Goal: Task Accomplishment & Management: Manage account settings

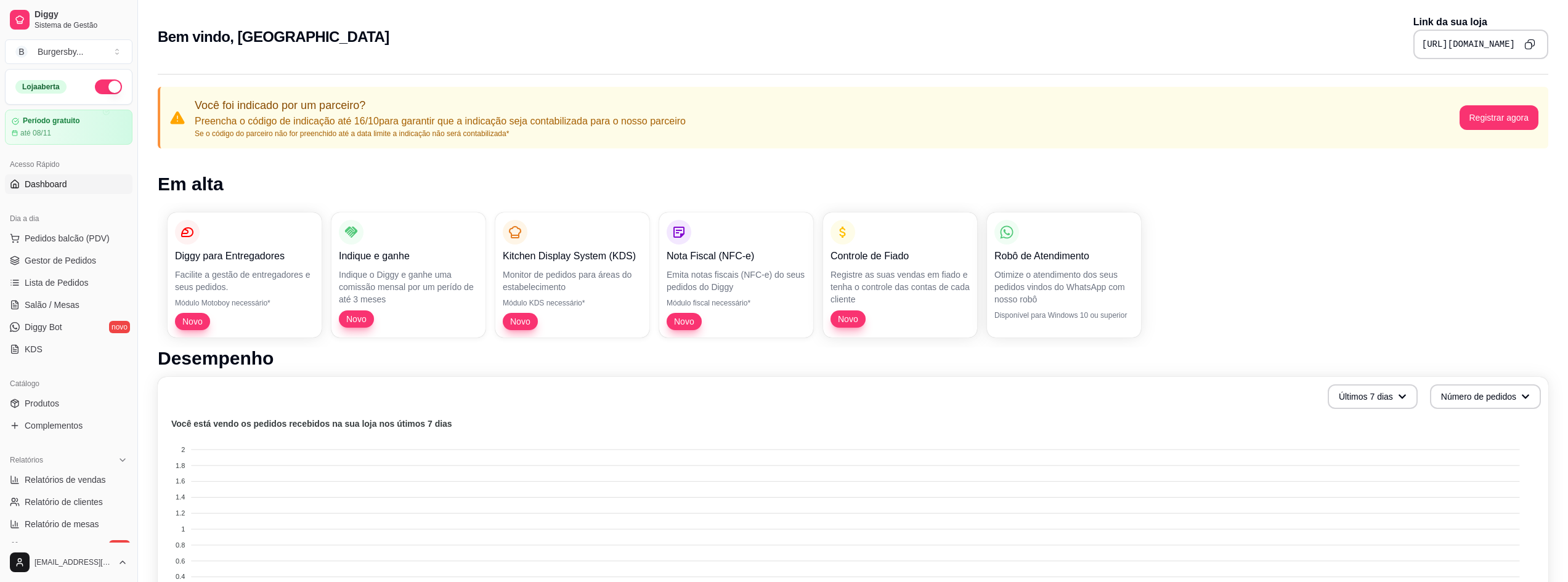
click at [1444, 58] on div "[URL][DOMAIN_NAME]" at bounding box center [1481, 44] width 135 height 30
click at [1420, 38] on div "[URL][DOMAIN_NAME]" at bounding box center [1481, 44] width 135 height 30
click at [1422, 39] on pre "[URL][DOMAIN_NAME]" at bounding box center [1469, 44] width 93 height 13
click at [1532, 44] on icon "Copy to clipboard" at bounding box center [1530, 43] width 2 height 2
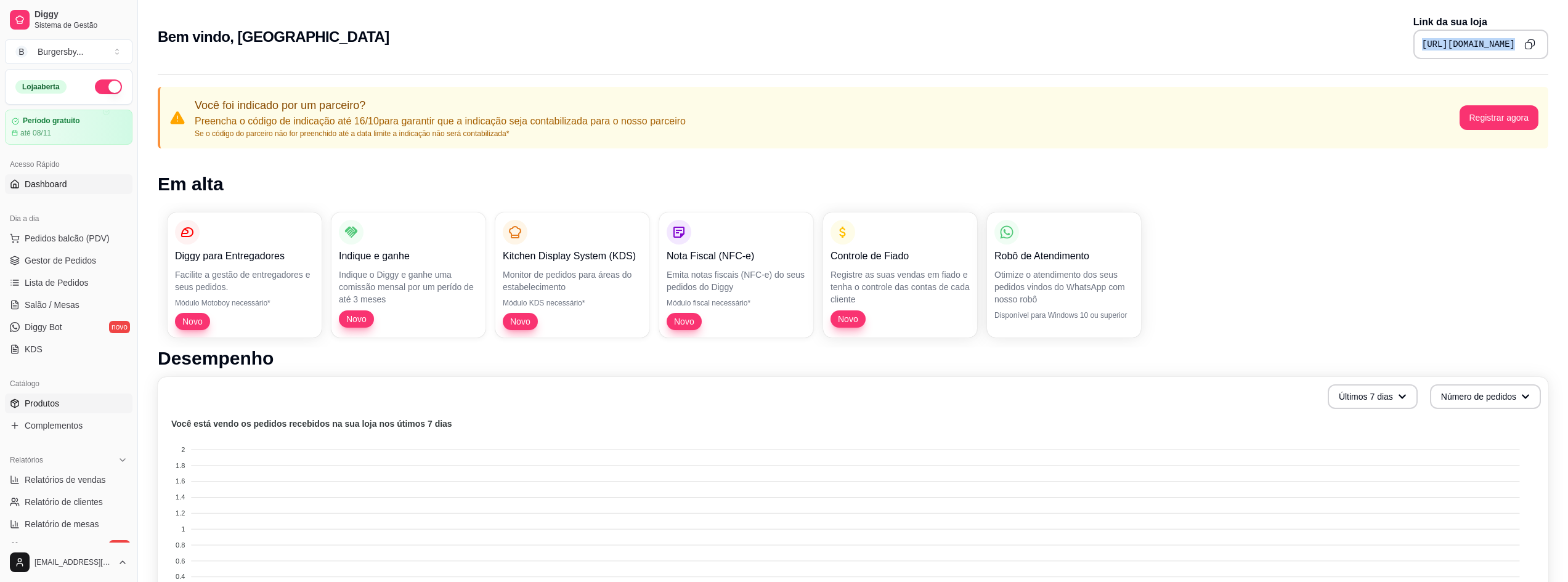
click at [77, 400] on link "Produtos" at bounding box center [69, 404] width 127 height 20
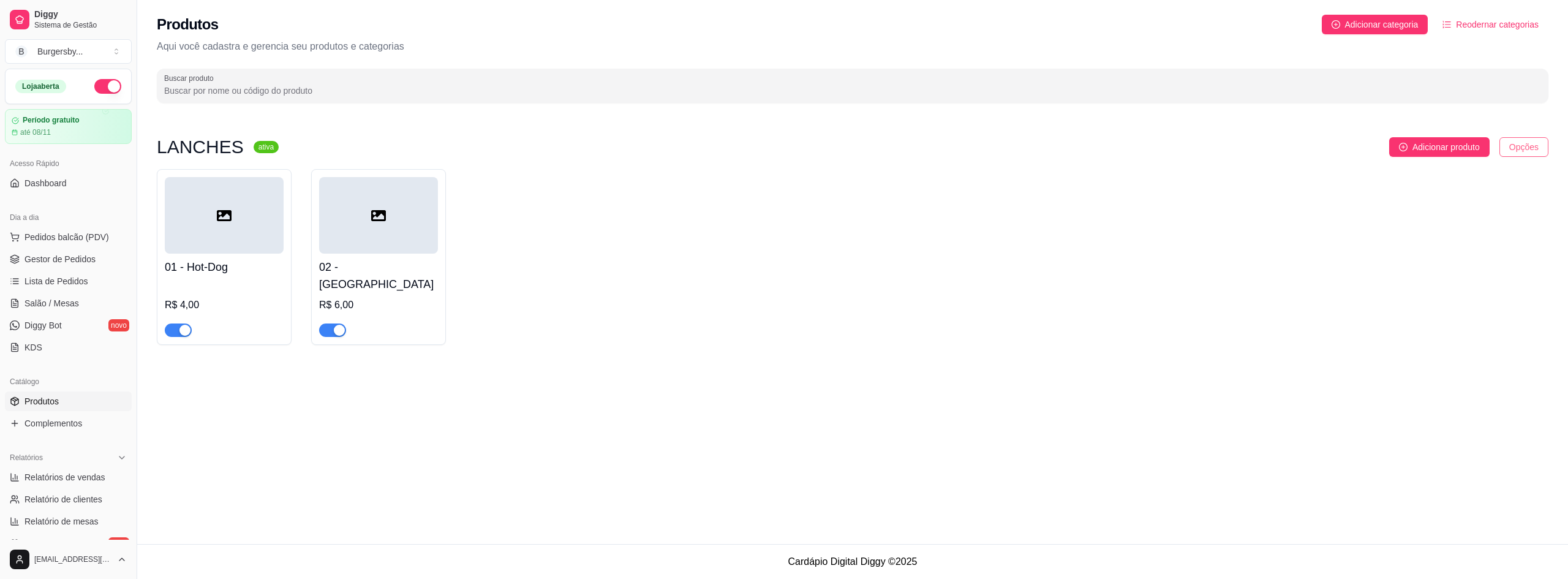
click at [1502, 141] on html "Diggy Sistema de Gestão B Burgersby ... Loja aberta Período gratuito até 08/11 …" at bounding box center [784, 290] width 1568 height 579
click at [1518, 150] on html "Diggy Sistema de Gestão B Burgersby ... Loja aberta Período gratuito até 08/11 …" at bounding box center [784, 290] width 1568 height 579
click at [1480, 195] on div "Editar categoria" at bounding box center [1500, 197] width 131 height 20
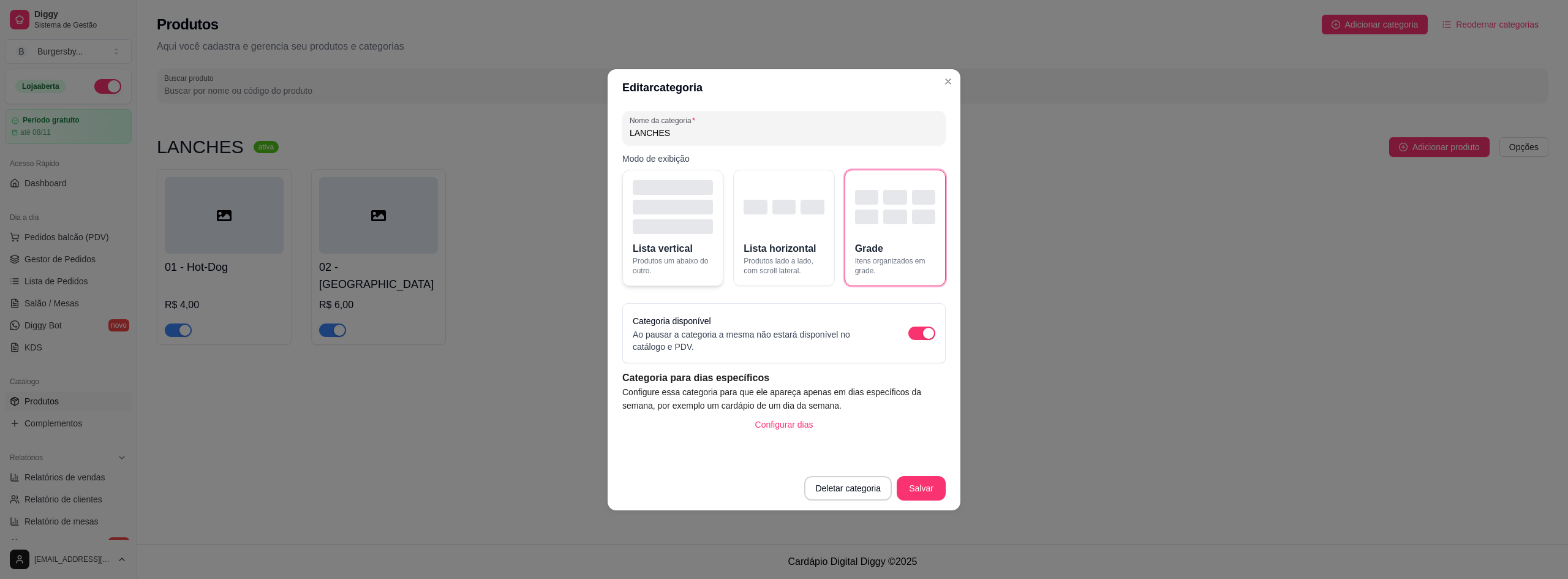
click at [685, 210] on div "button" at bounding box center [673, 207] width 80 height 15
click at [924, 485] on button "Salvar" at bounding box center [921, 488] width 49 height 24
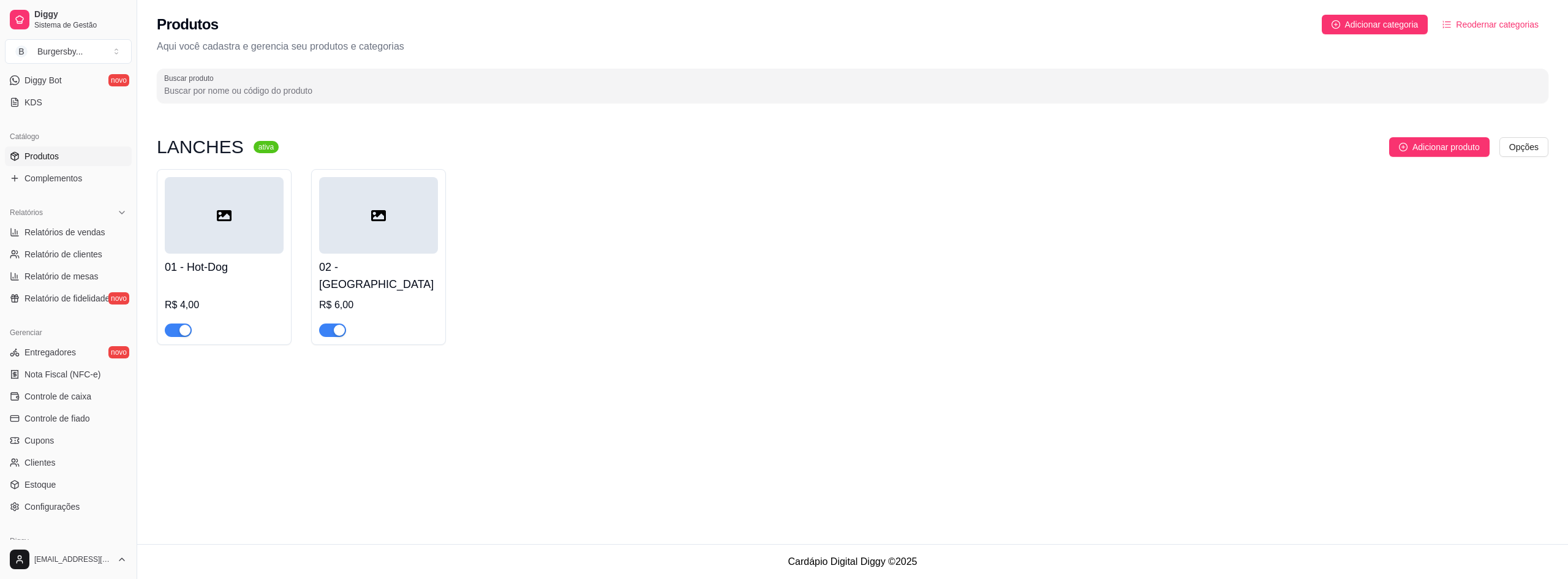
scroll to position [303, 0]
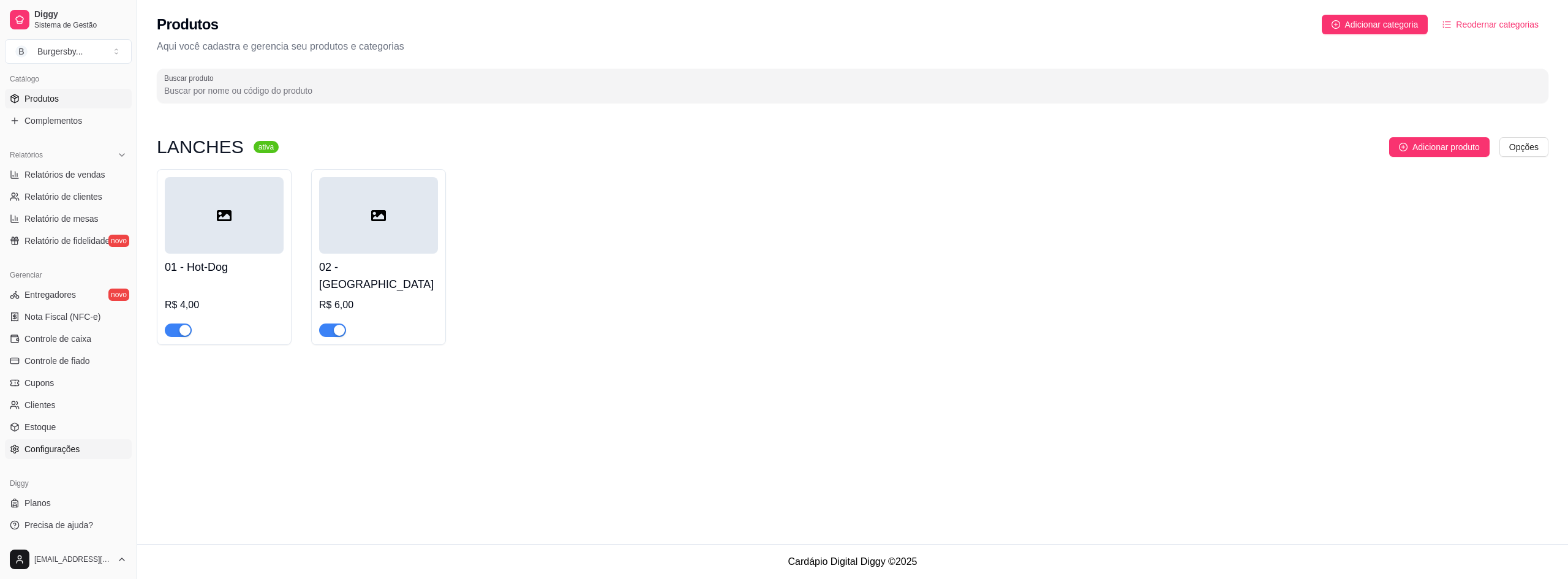
click at [74, 457] on link "Configurações" at bounding box center [68, 449] width 127 height 20
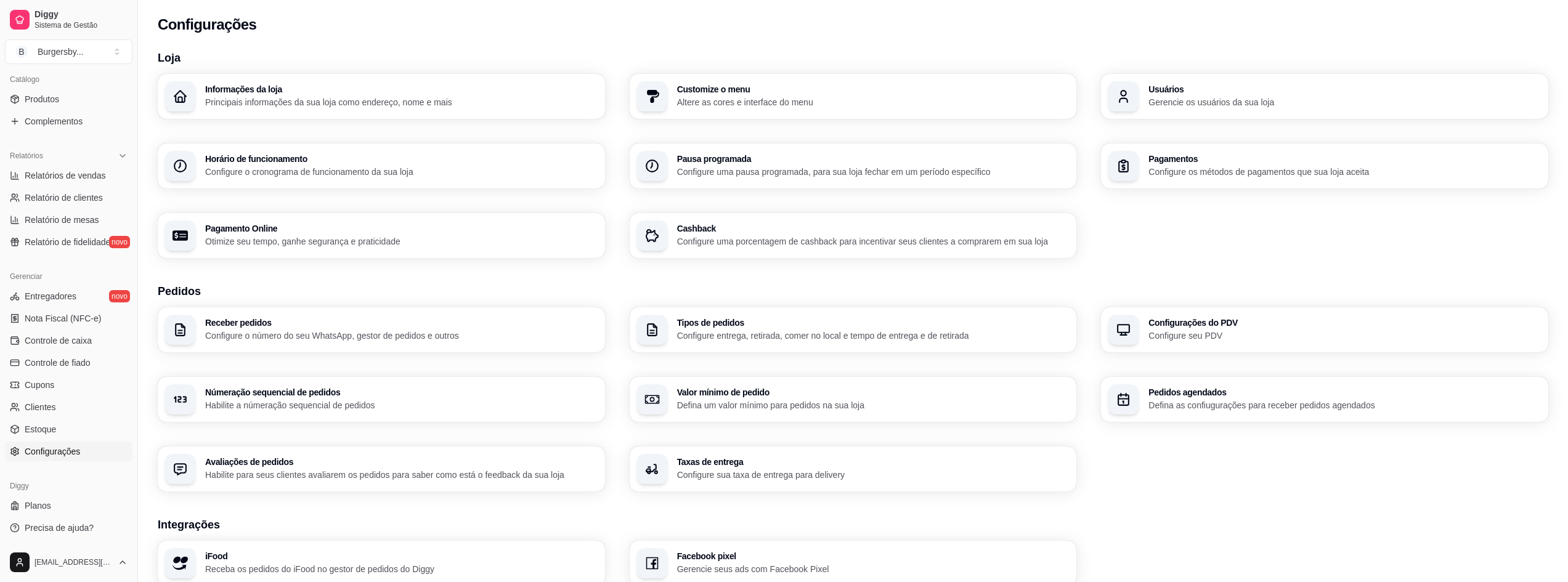
click at [308, 234] on div "Pagamento Online Otimize seu tempo, ganhe segurança e praticidade" at bounding box center [401, 236] width 392 height 24
select select "4.98"
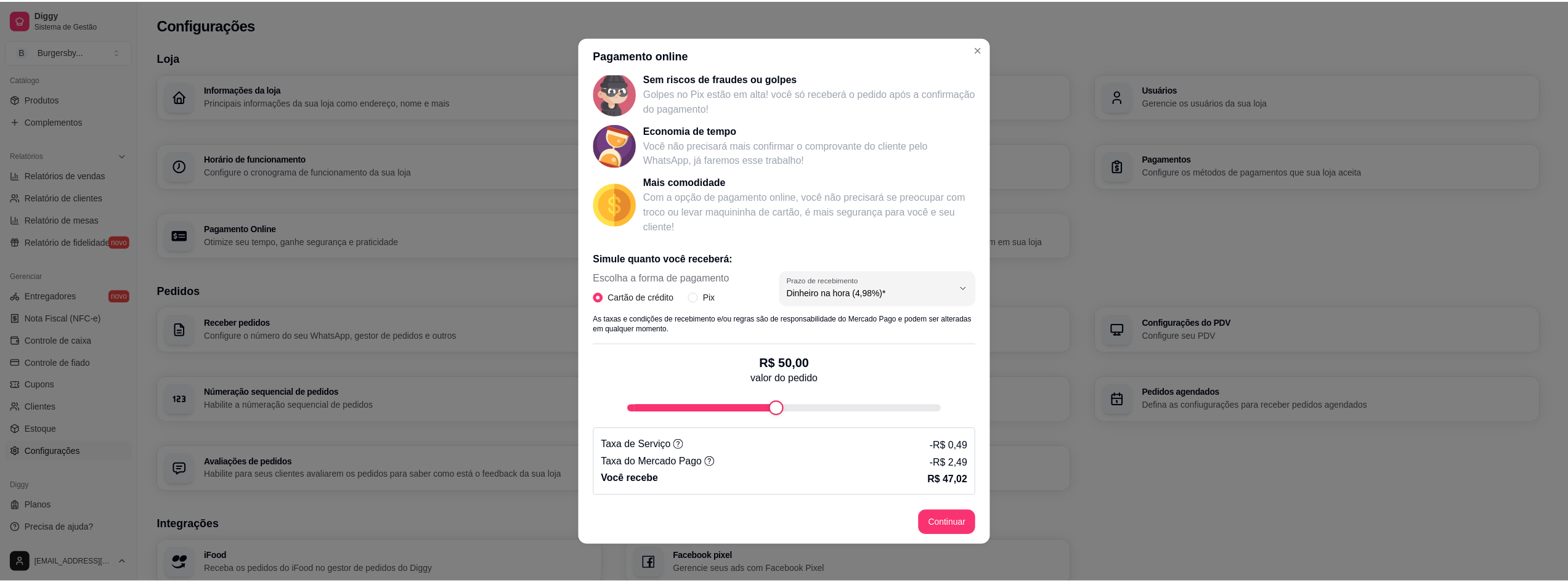
scroll to position [2, 0]
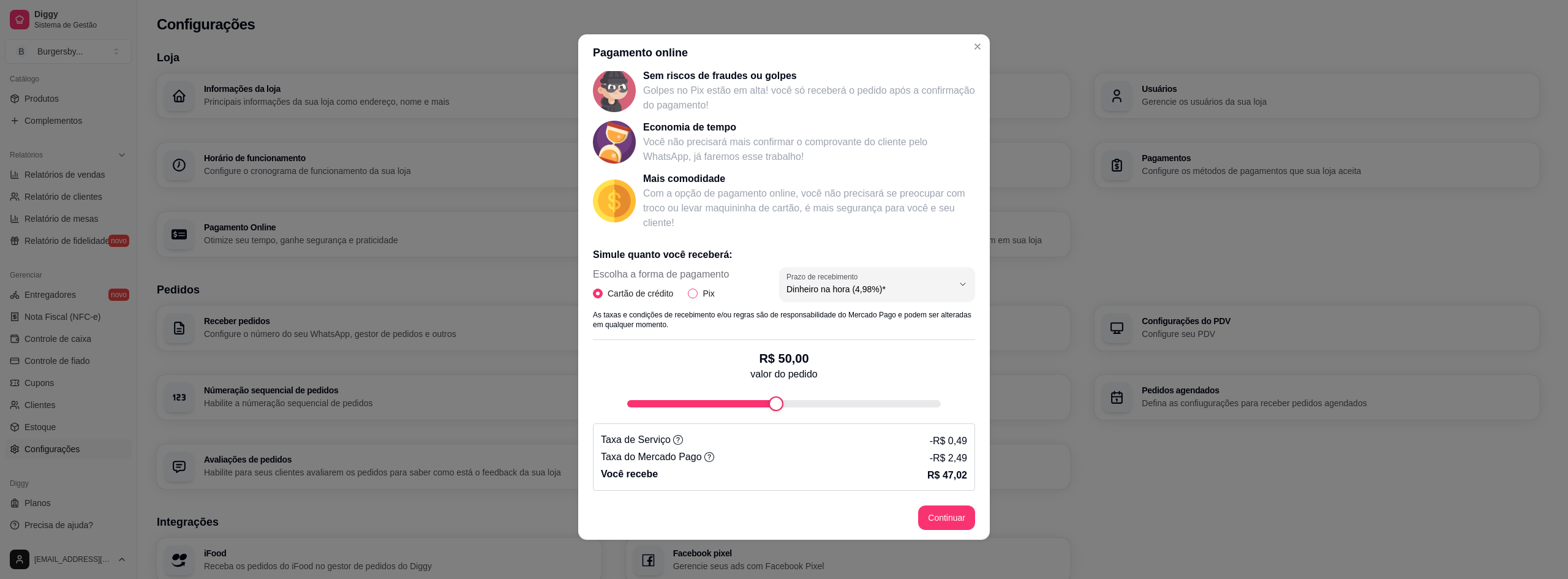
click at [689, 299] on label "Pix" at bounding box center [704, 293] width 31 height 13
click at [689, 298] on input "Pix" at bounding box center [693, 293] width 10 height 10
radio input "true"
radio input "false"
click at [972, 404] on div "Receba na hora em sua conta do Mercado Pago! Agora você poderá receber pagament…" at bounding box center [784, 284] width 412 height 425
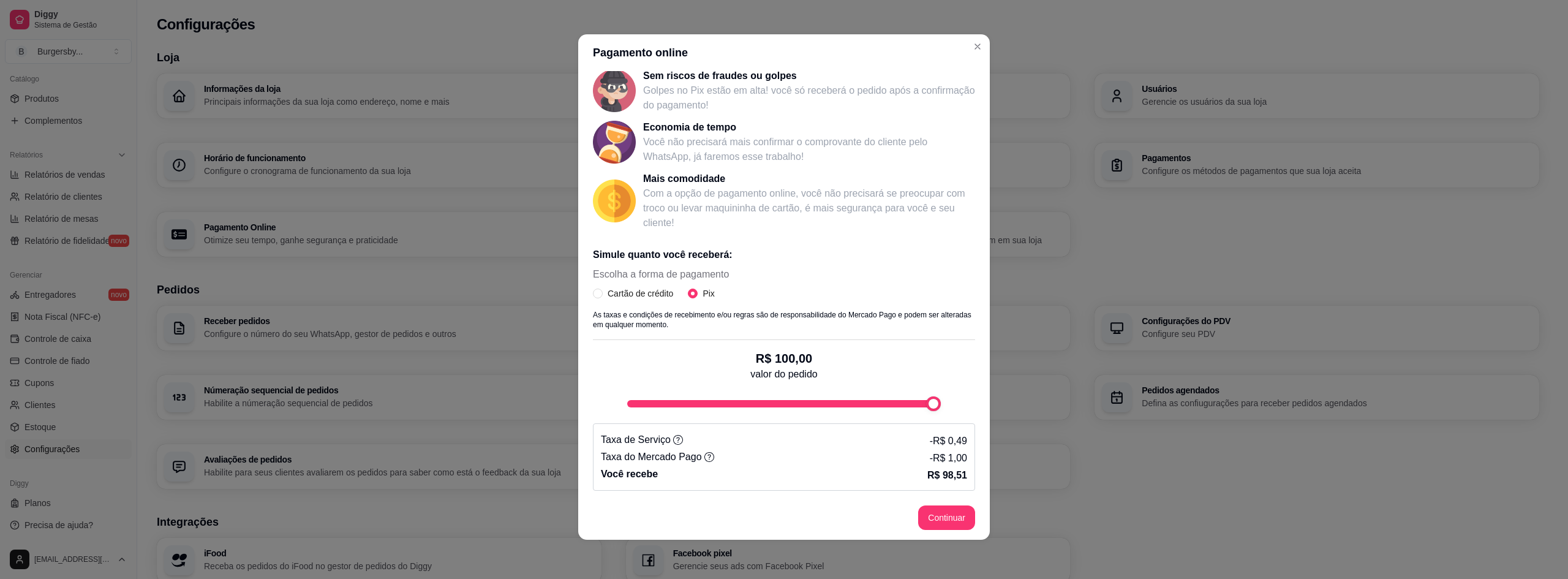
click at [972, 404] on div "Receba na hora em sua conta do Mercado Pago! Agora você poderá receber pagament…" at bounding box center [784, 284] width 412 height 425
type input "5"
click at [559, 401] on div "Pagamento online Receba na hora em sua conta do Mercado Pago! Agora você poderá…" at bounding box center [784, 290] width 1568 height 579
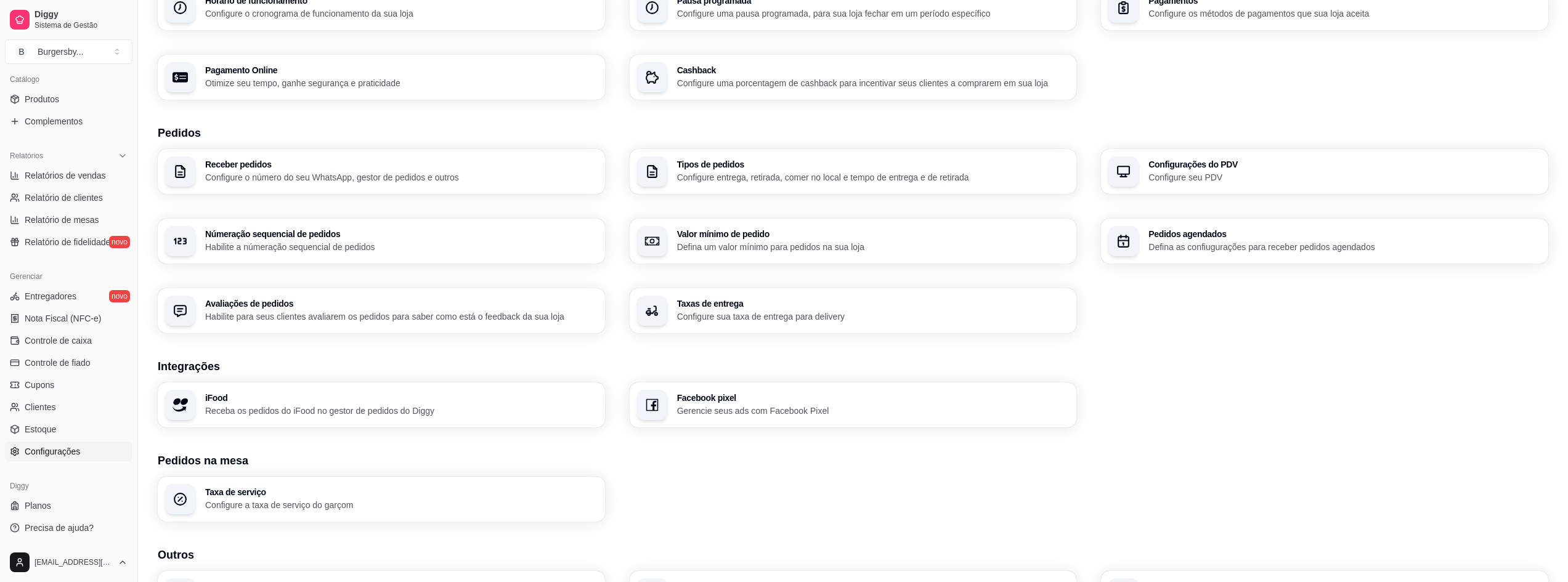
scroll to position [185, 0]
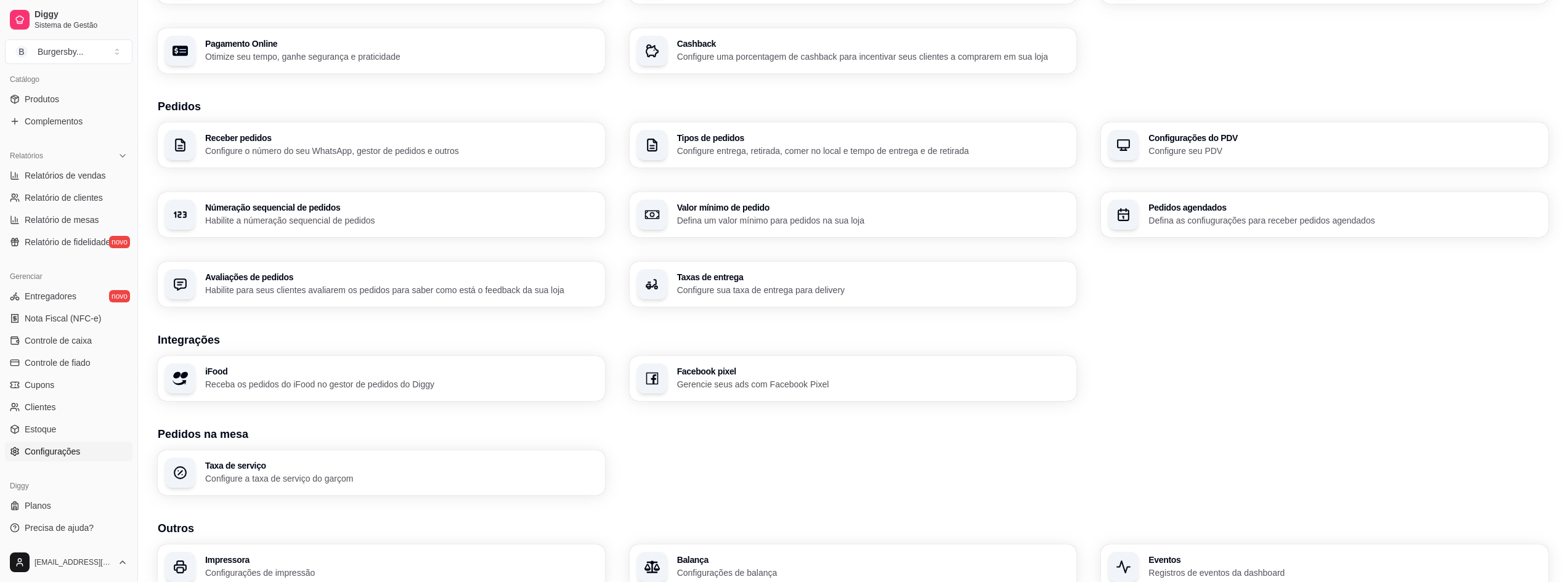
click at [703, 290] on p "Configure sua taxa de entrega para delivery" at bounding box center [874, 290] width 392 height 13
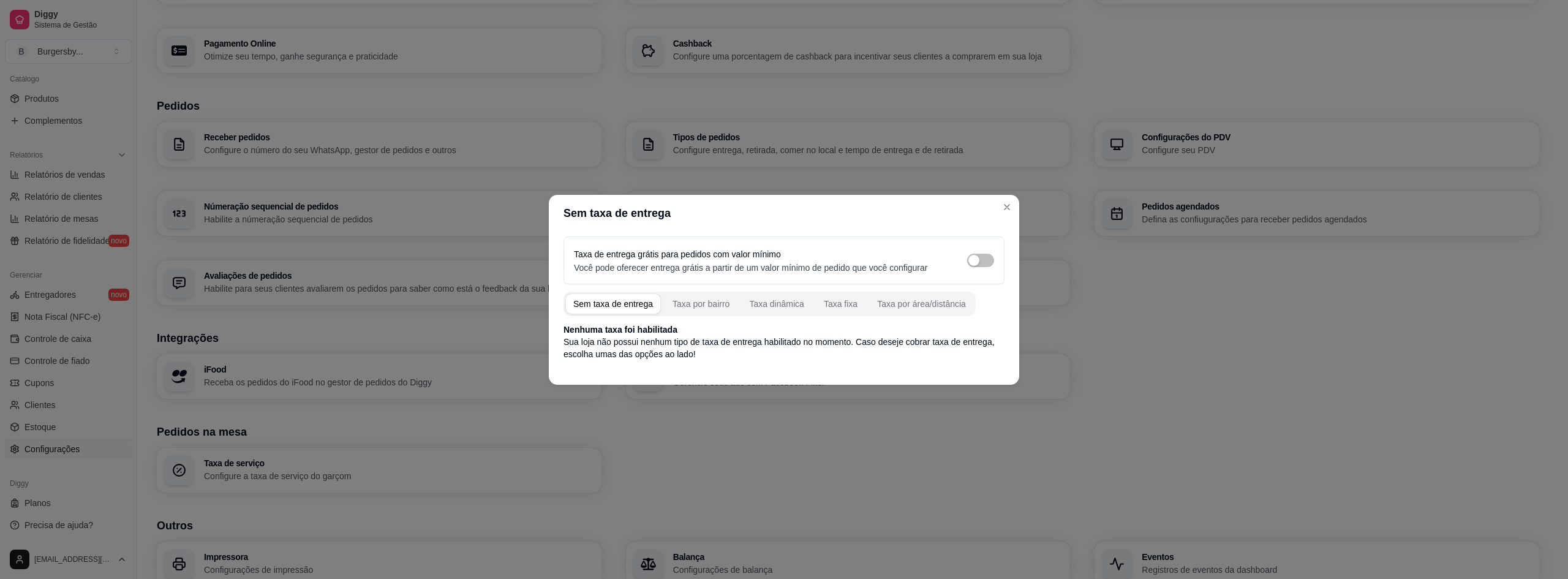
click at [994, 213] on header "Sem taxa de entrega" at bounding box center [784, 214] width 470 height 37
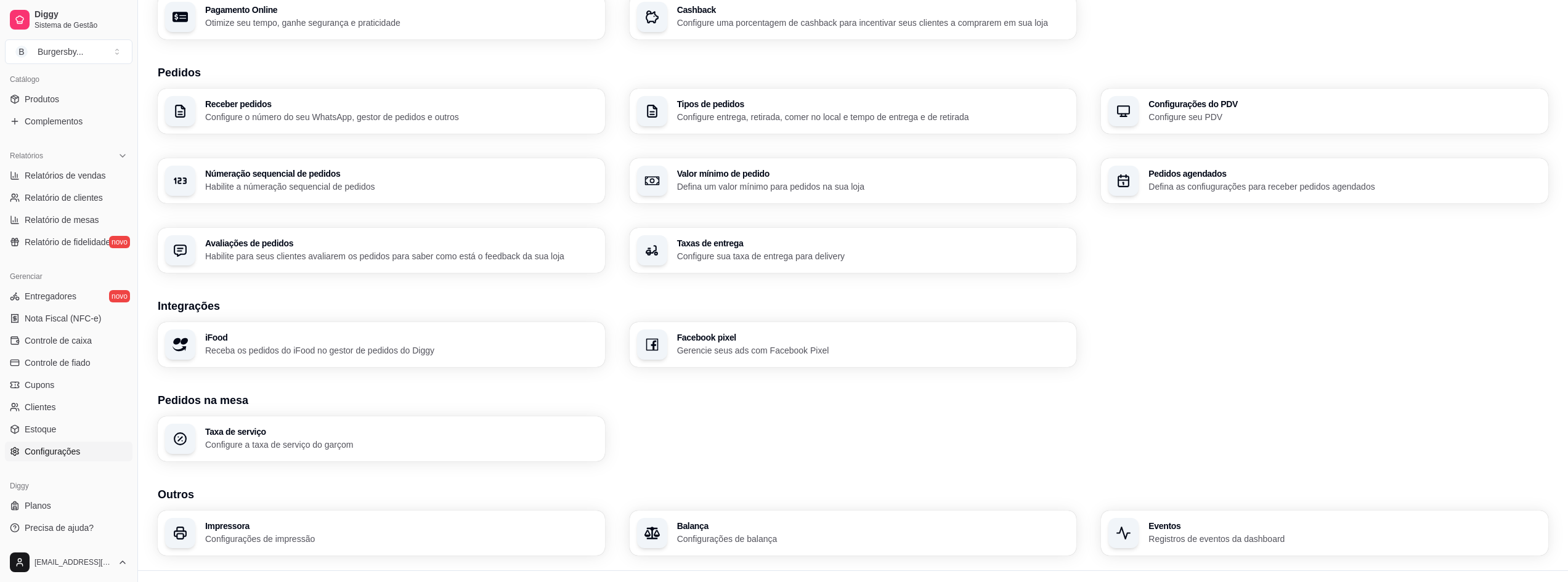
scroll to position [242, 0]
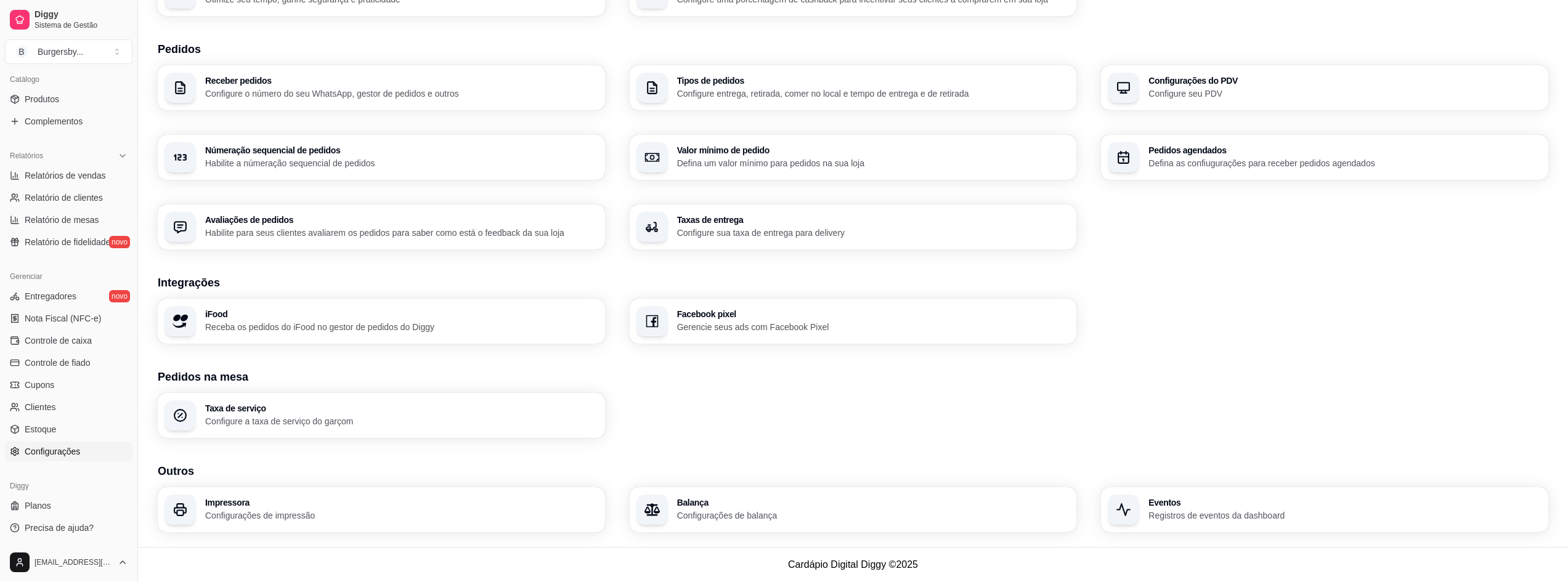
click at [312, 405] on h3 "Taxa de serviço" at bounding box center [401, 409] width 392 height 9
click at [390, 522] on div "Impressora Configurações de impressão" at bounding box center [381, 509] width 434 height 44
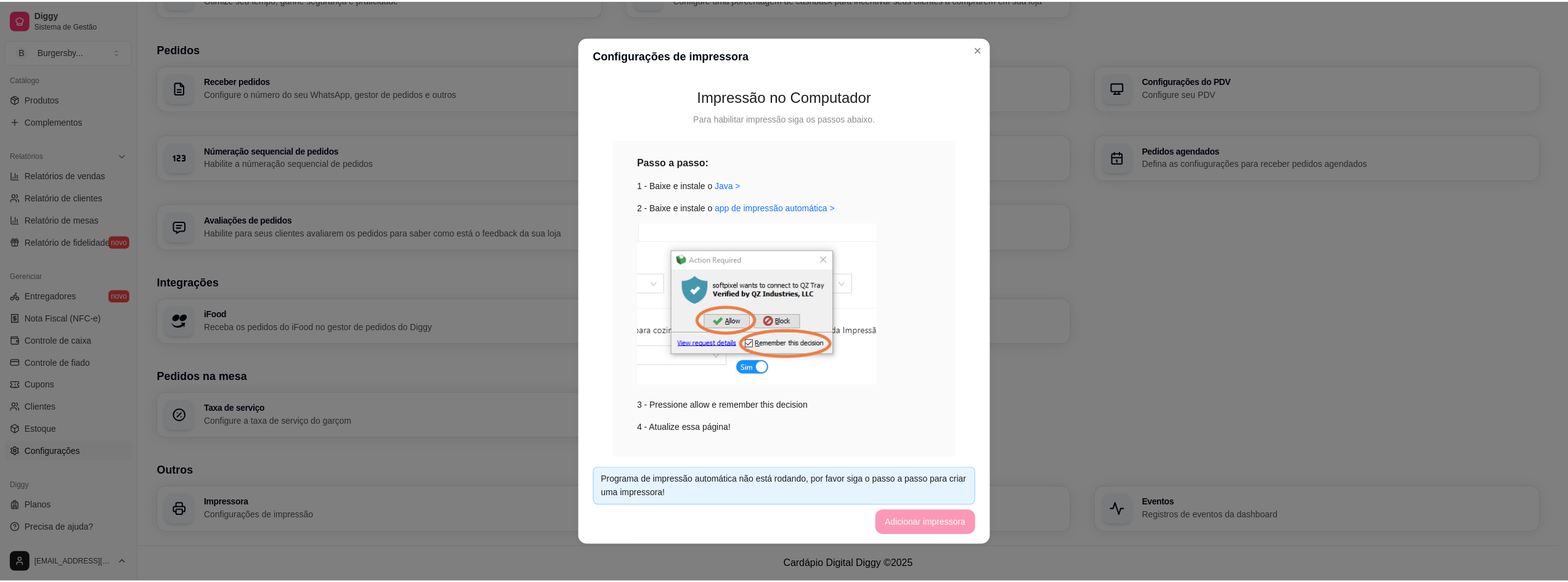
scroll to position [116, 0]
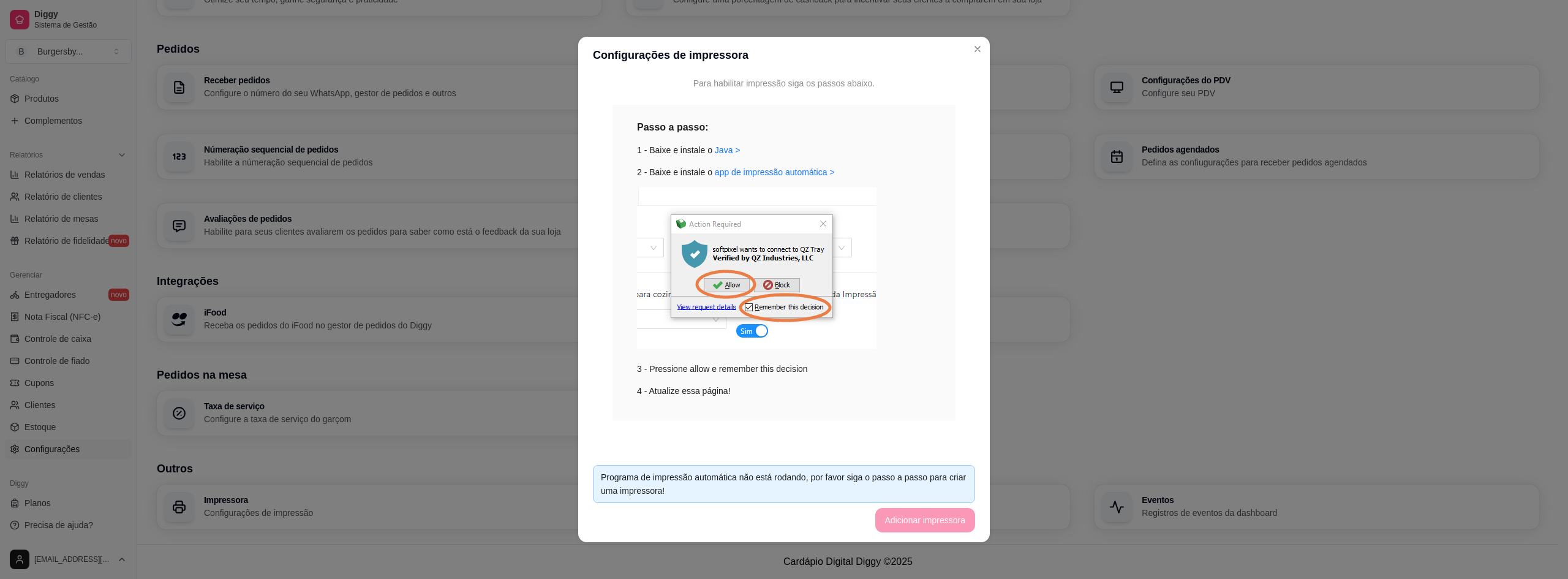
click at [966, 57] on header "Configurações de impressora" at bounding box center [784, 55] width 412 height 37
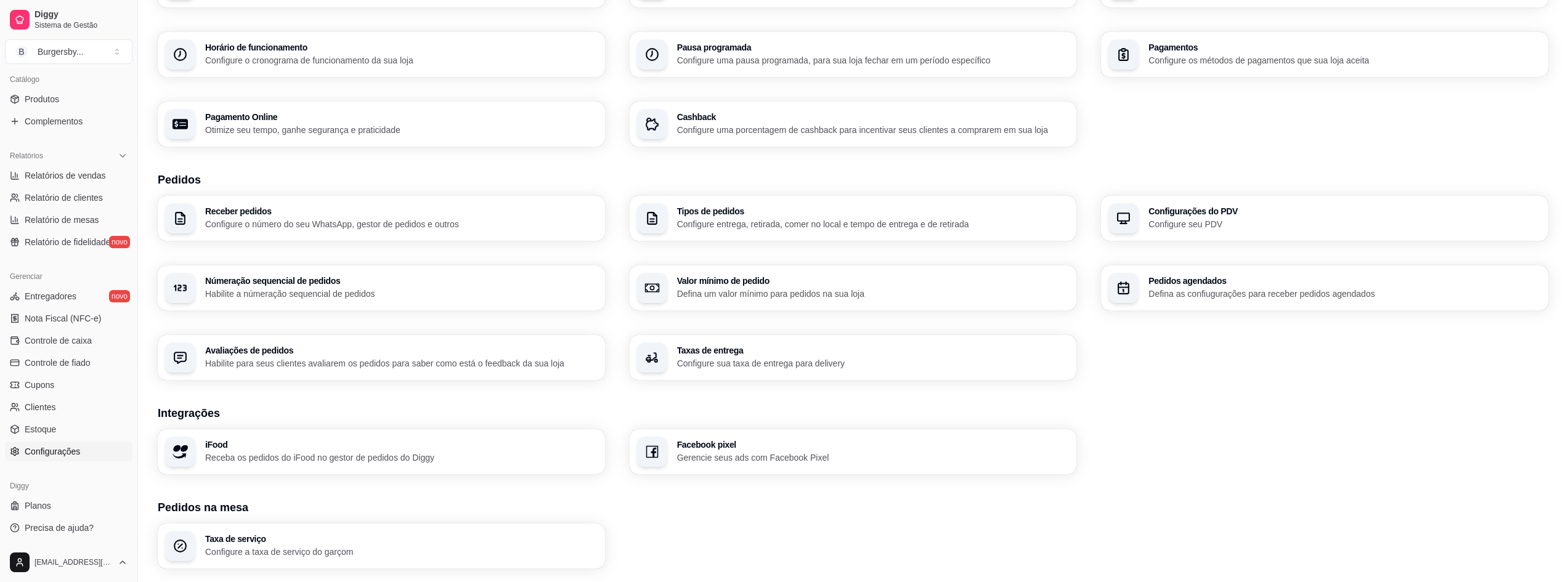
scroll to position [0, 0]
